Goal: Find specific page/section: Find specific page/section

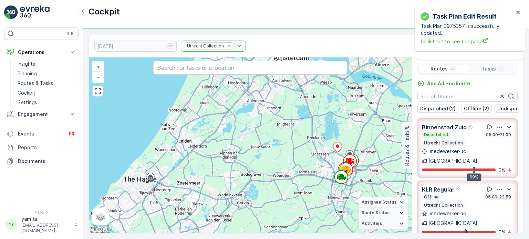
scroll to position [70, 0]
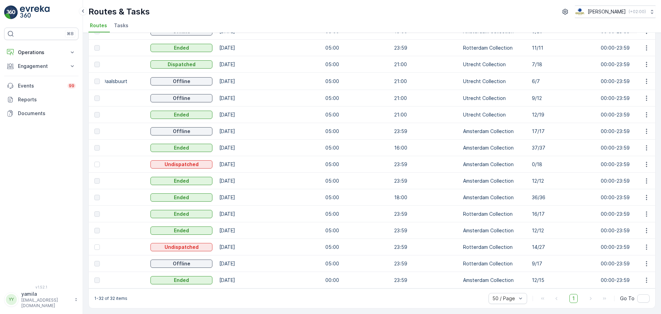
scroll to position [0, 112]
drag, startPoint x: 641, startPoint y: 208, endPoint x: 632, endPoint y: 221, distance: 16.3
click at [648, 210] on icon "button" at bounding box center [646, 213] width 7 height 7
click at [634, 222] on span "See More Details" at bounding box center [631, 220] width 40 height 7
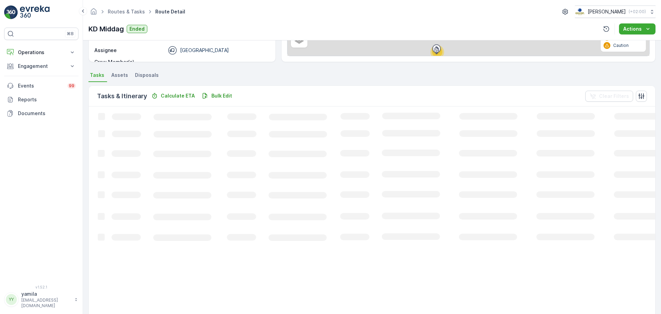
scroll to position [184, 0]
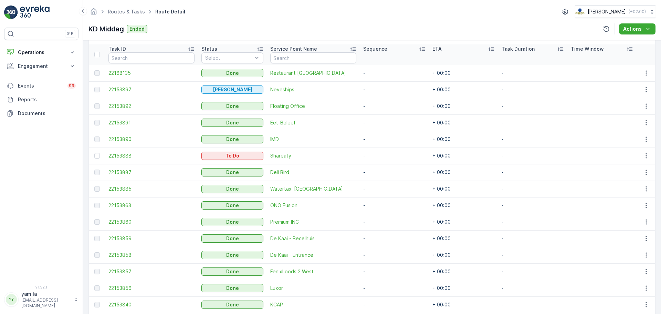
click at [275, 154] on span "Shareaty" at bounding box center [313, 155] width 86 height 7
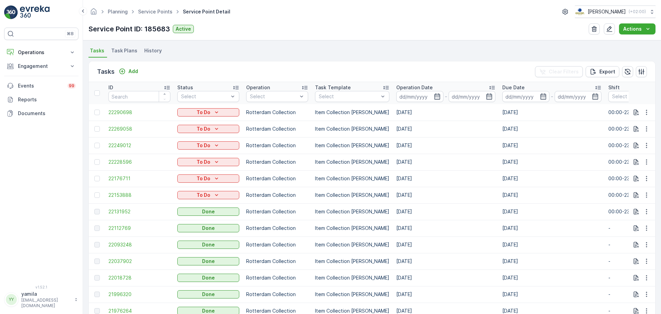
scroll to position [249, 0]
